Goal: Task Accomplishment & Management: Manage account settings

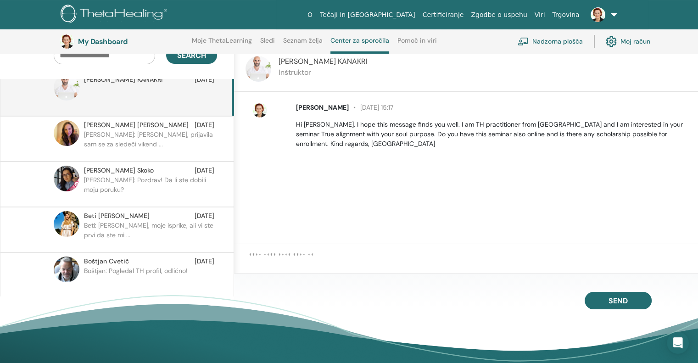
scroll to position [116, 0]
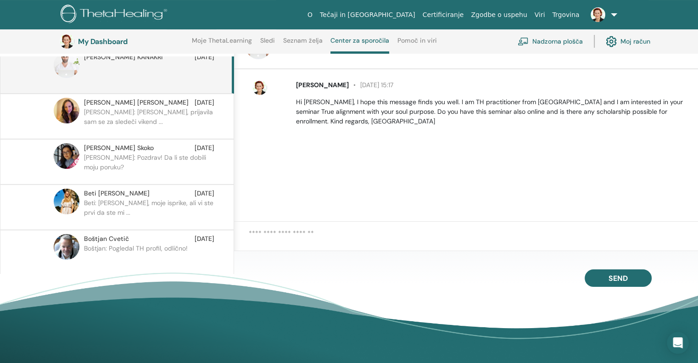
click at [116, 245] on p "Boštjan: Pogledal TH profil, odlično!" at bounding box center [150, 258] width 133 height 28
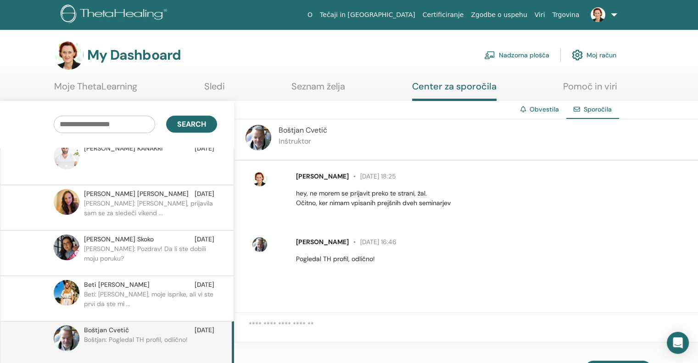
click at [313, 84] on link "Seznam želja" at bounding box center [318, 90] width 54 height 18
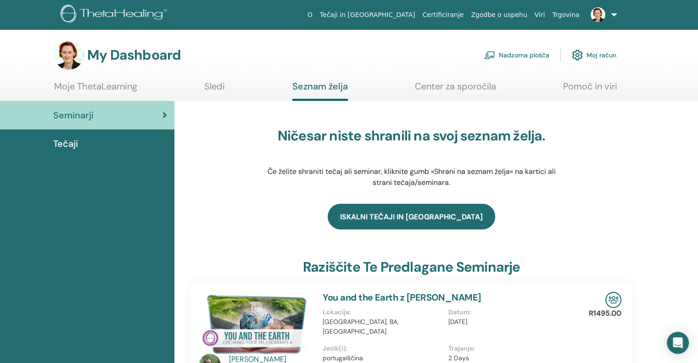
click at [410, 218] on link "Iskalni tečaji in [GEOGRAPHIC_DATA]" at bounding box center [410, 217] width 167 height 26
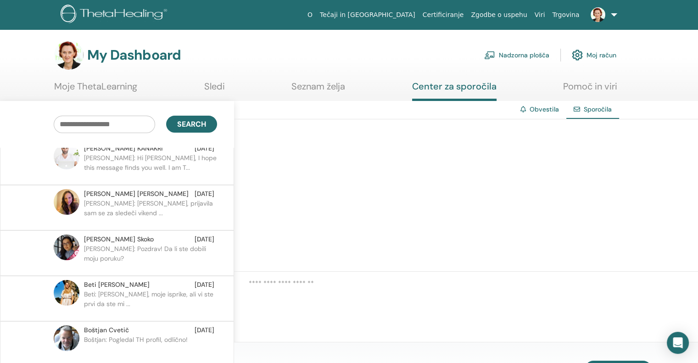
click at [338, 148] on div at bounding box center [466, 195] width 464 height 152
click at [85, 122] on input "text" at bounding box center [104, 124] width 101 height 17
type input "******"
click at [181, 128] on span "Search" at bounding box center [191, 124] width 29 height 10
click at [601, 111] on span "Sporočila" at bounding box center [597, 109] width 28 height 8
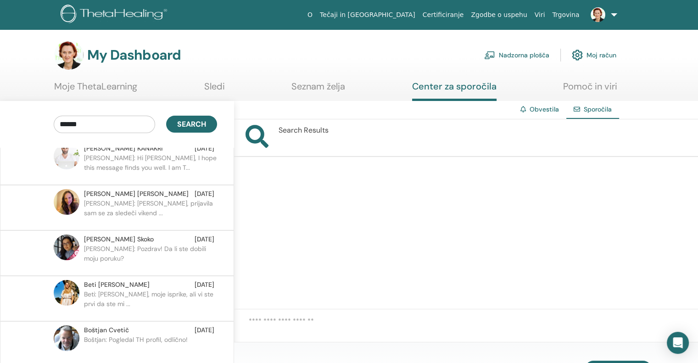
click at [594, 110] on span "Sporočila" at bounding box center [597, 109] width 28 height 8
click at [309, 88] on link "Seznam želja" at bounding box center [318, 90] width 54 height 18
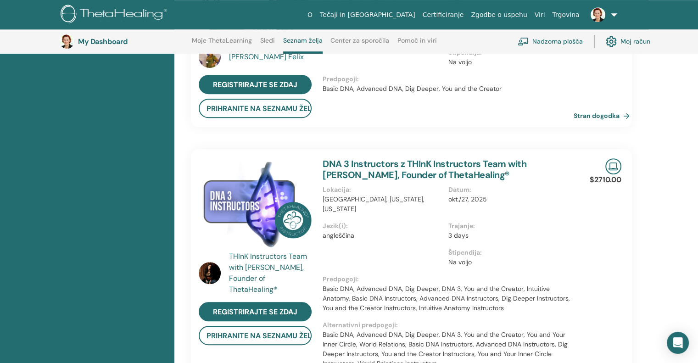
scroll to position [620, 0]
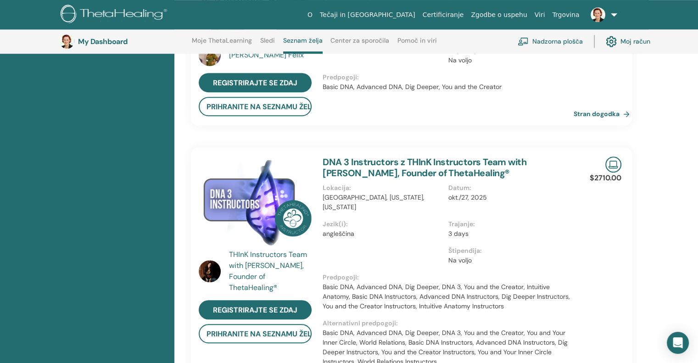
click at [385, 163] on link "DNA 3 Instructors z THInK Instructors Team with [PERSON_NAME], Founder of Theta…" at bounding box center [424, 167] width 204 height 23
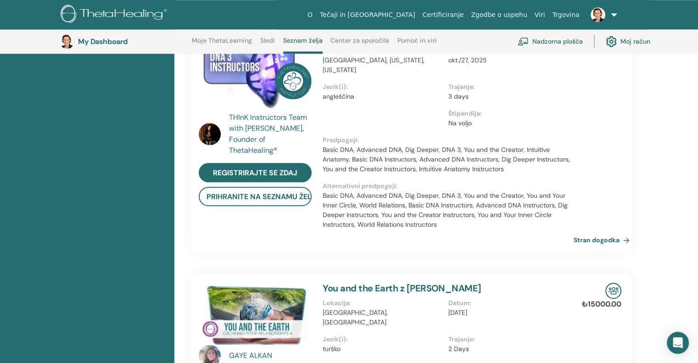
scroll to position [758, 0]
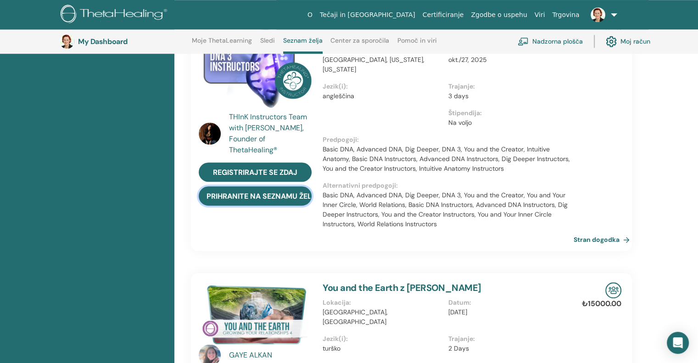
click at [244, 193] on button "Prihranite na seznamu želja" at bounding box center [255, 195] width 113 height 19
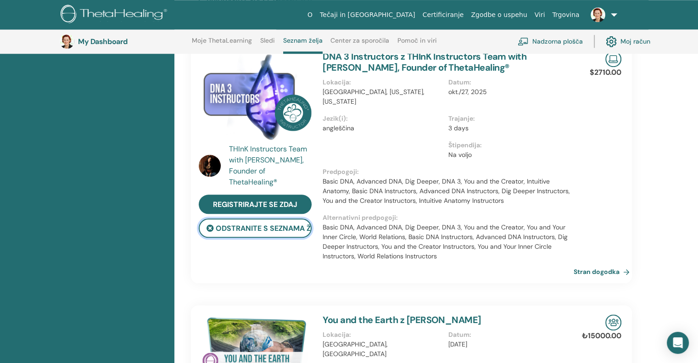
scroll to position [1033, 0]
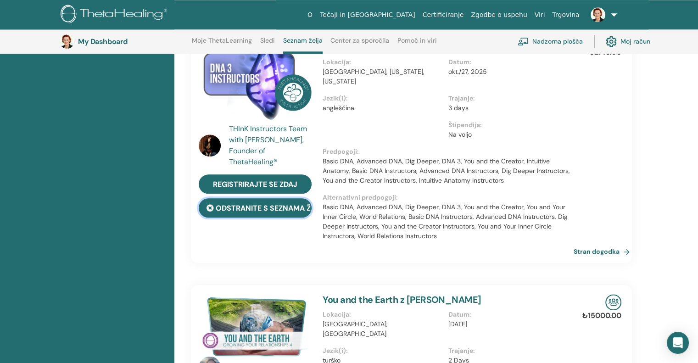
click at [239, 205] on button "Odstranite s seznama želja" at bounding box center [255, 207] width 113 height 19
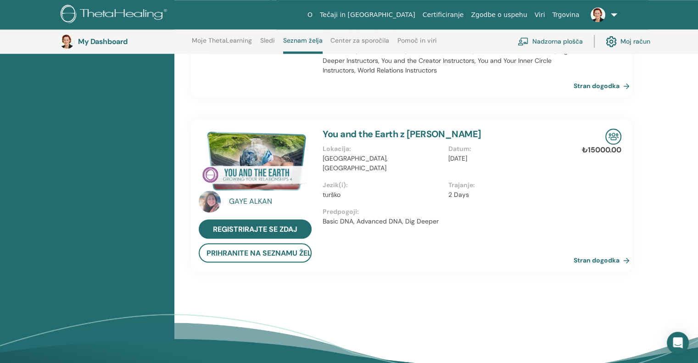
scroll to position [895, 0]
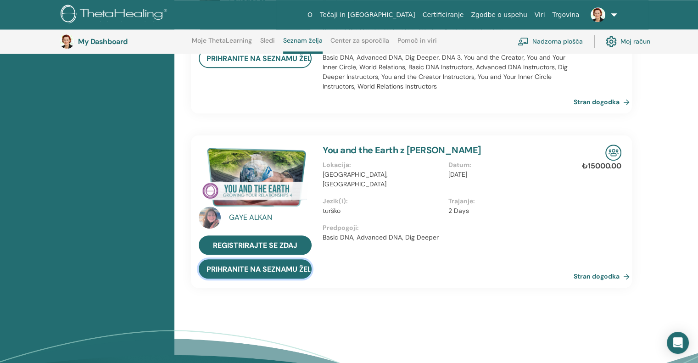
click at [261, 266] on button "Prihranite na seznamu želja" at bounding box center [255, 268] width 113 height 19
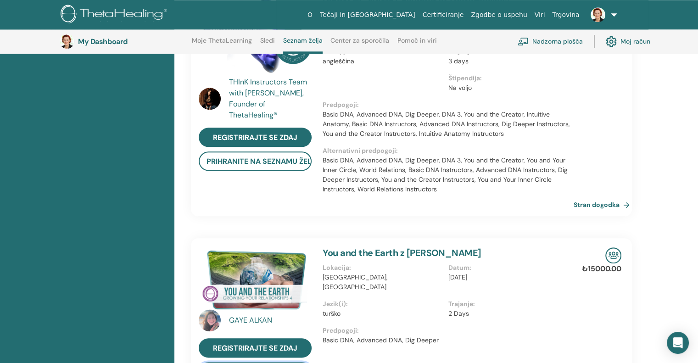
scroll to position [1125, 0]
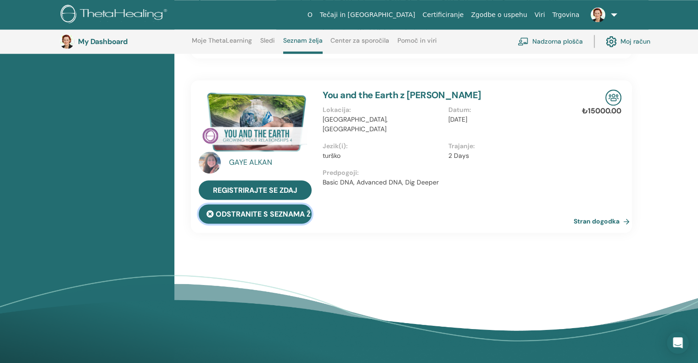
click at [248, 213] on button "Odstranite s seznama želja" at bounding box center [255, 213] width 113 height 19
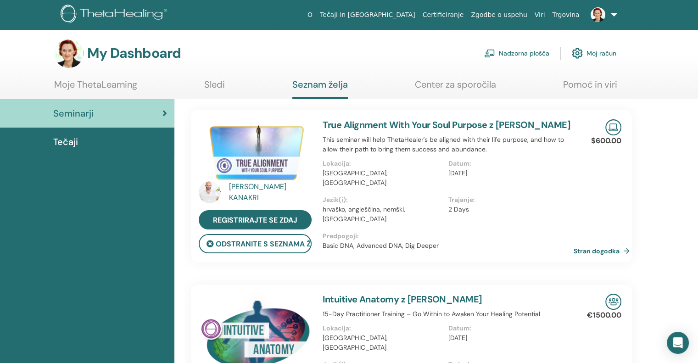
scroll to position [0, 0]
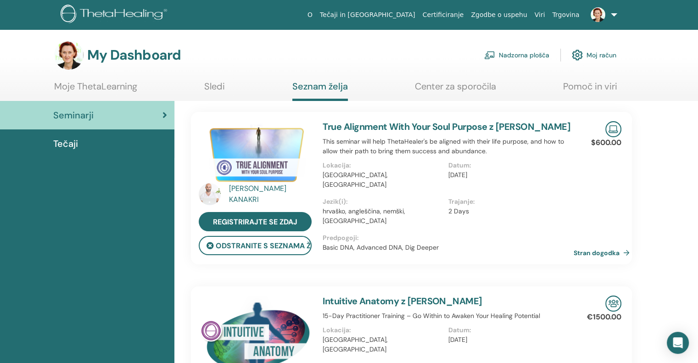
click at [68, 143] on span "Tečaji" at bounding box center [65, 144] width 25 height 14
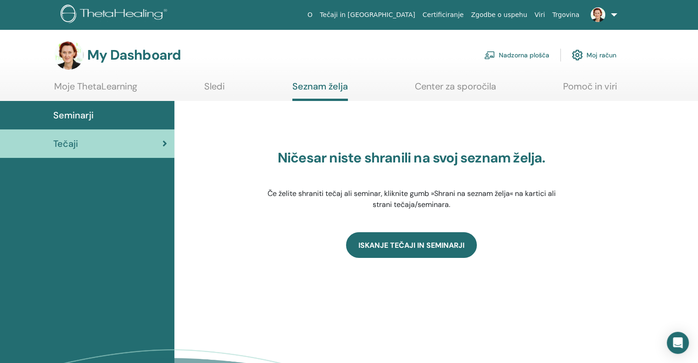
click at [387, 250] on link "ISKANJE TEČAJI IN SEMINARJI" at bounding box center [411, 245] width 131 height 26
